Goal: Transaction & Acquisition: Subscribe to service/newsletter

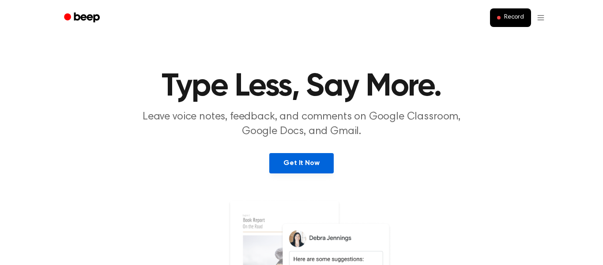
click at [307, 165] on link "Get It Now" at bounding box center [301, 163] width 64 height 20
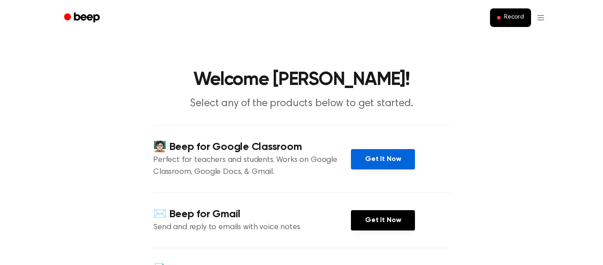
click at [385, 157] on link "Get It Now" at bounding box center [383, 159] width 64 height 20
click at [376, 164] on link "Get It Now" at bounding box center [383, 159] width 64 height 20
click at [262, 152] on h4 "🧑🏻‍🏫 Beep for Google Classroom" at bounding box center [252, 147] width 198 height 15
